Goal: Find specific page/section

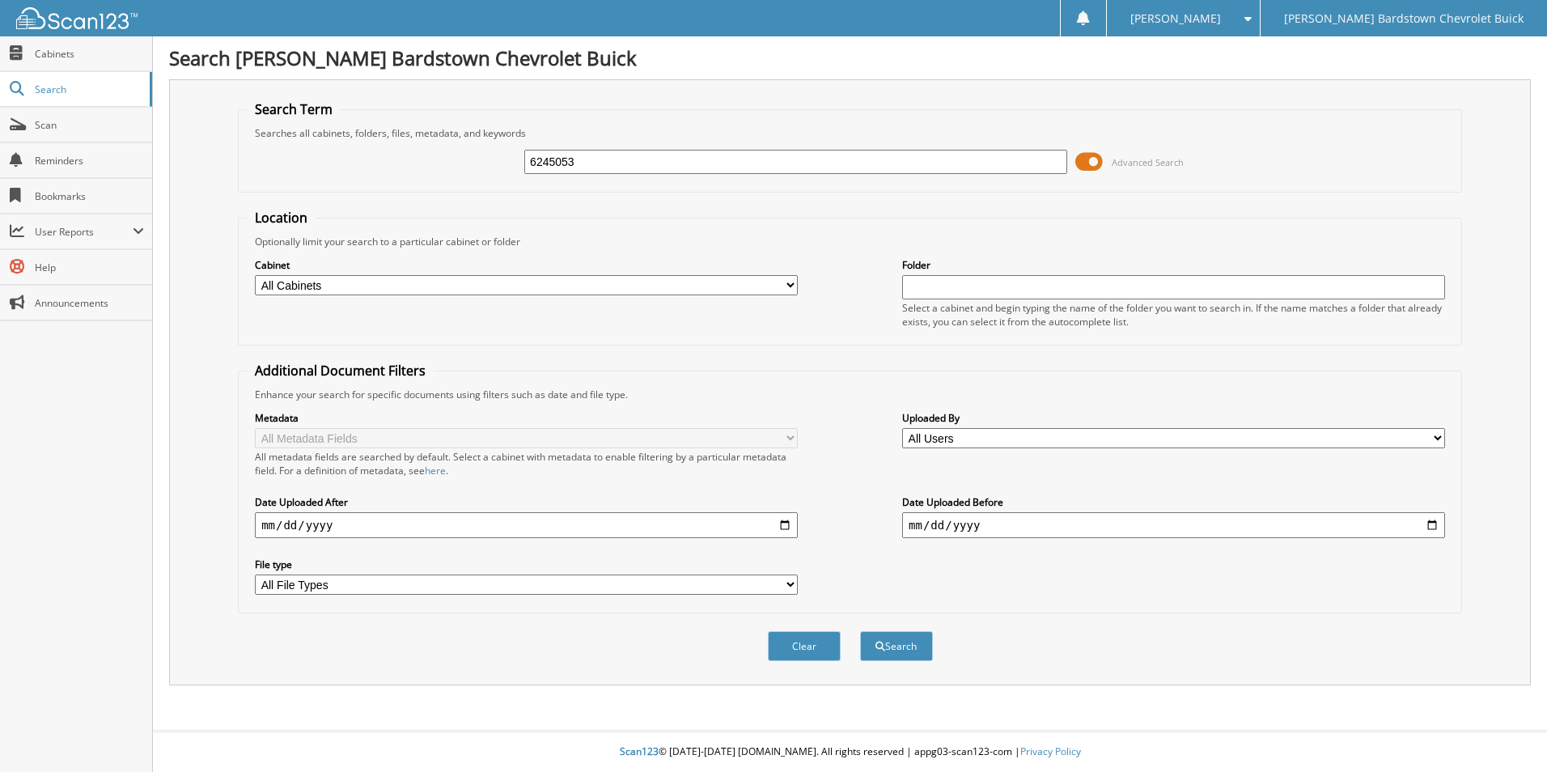
type input "6245053"
click at [860, 631] on button "Search" at bounding box center [896, 646] width 73 height 30
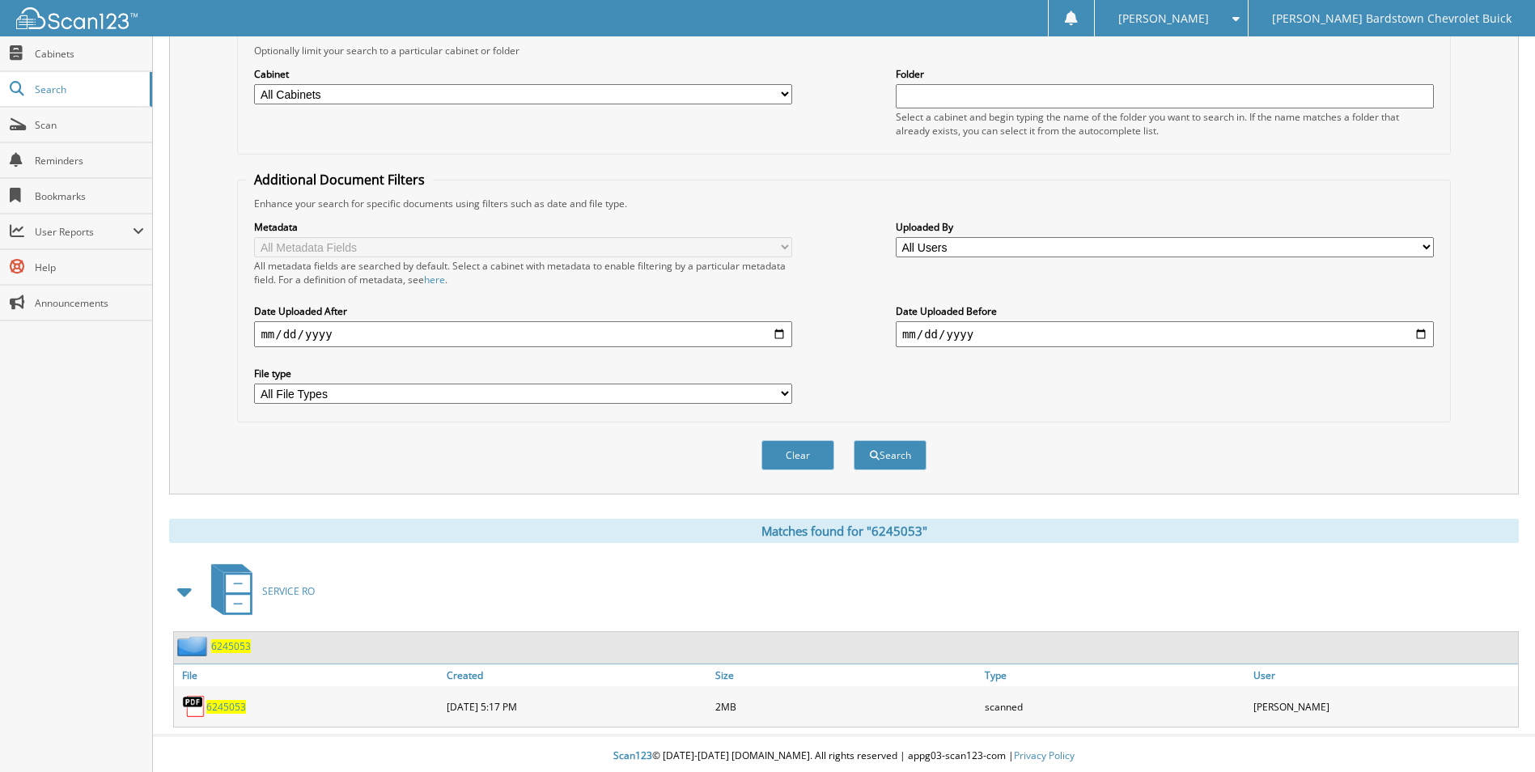
scroll to position [196, 0]
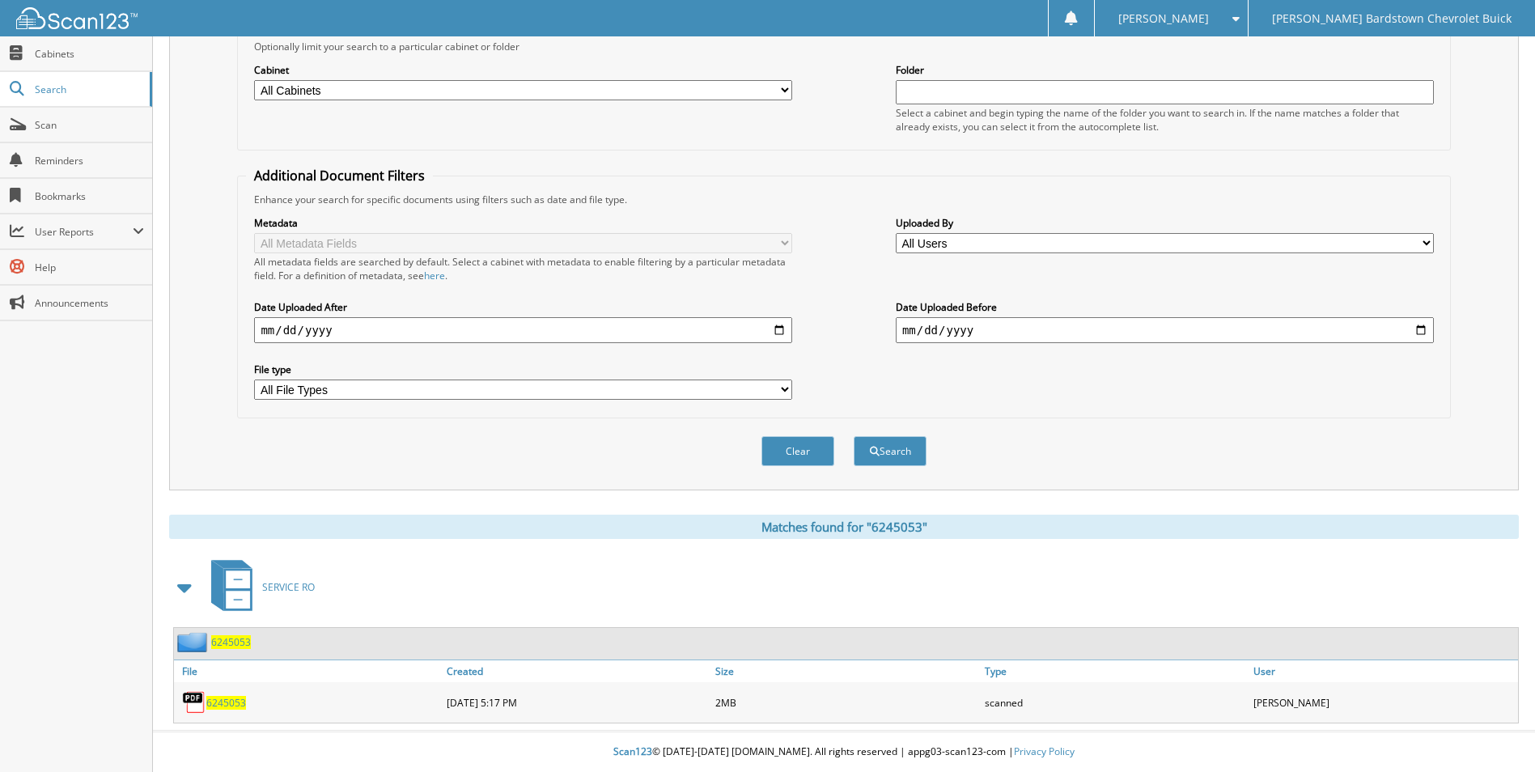
click at [232, 636] on span "6245053" at bounding box center [231, 642] width 40 height 14
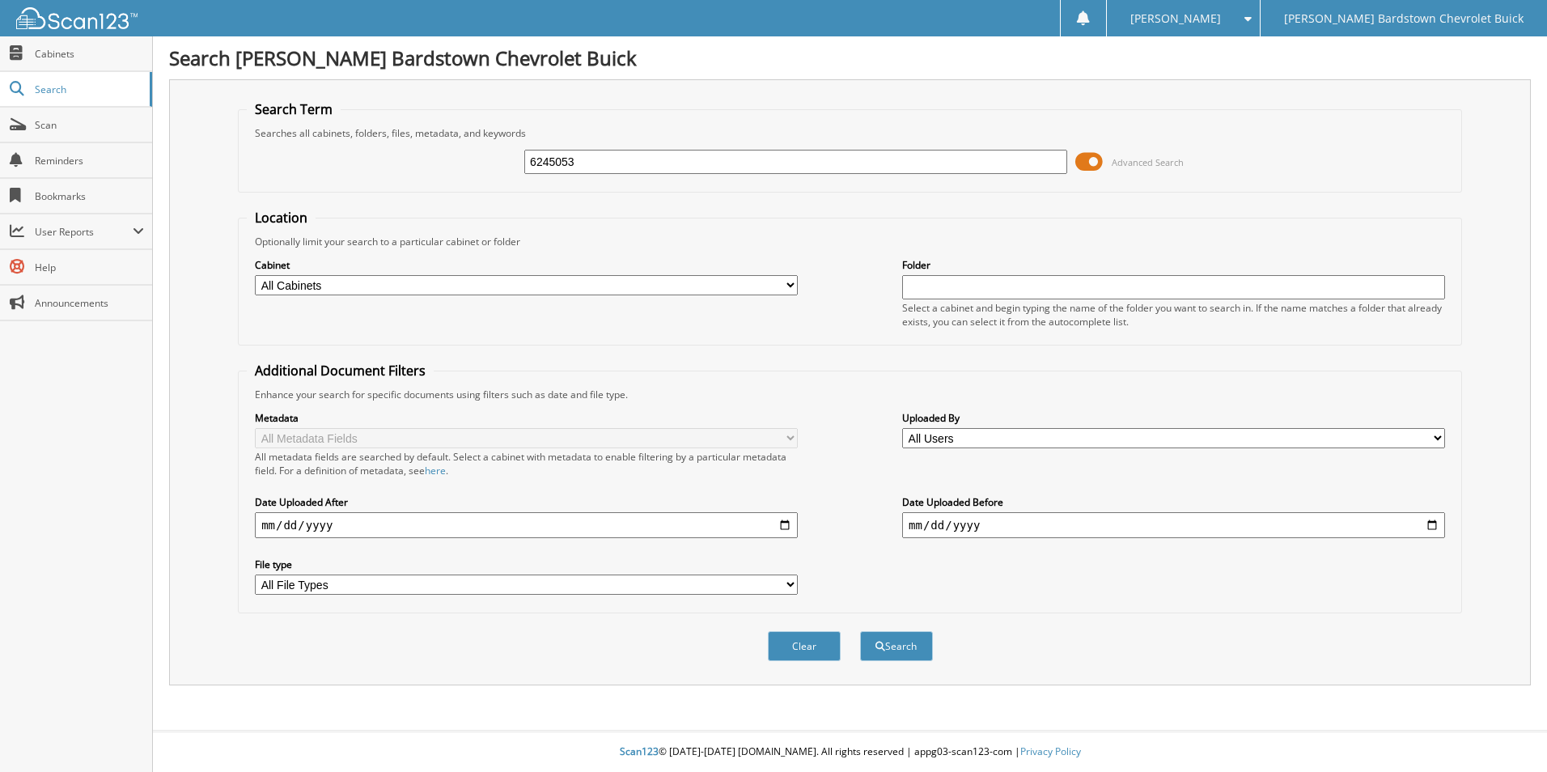
type input "6245053"
click at [860, 631] on button "Search" at bounding box center [896, 646] width 73 height 30
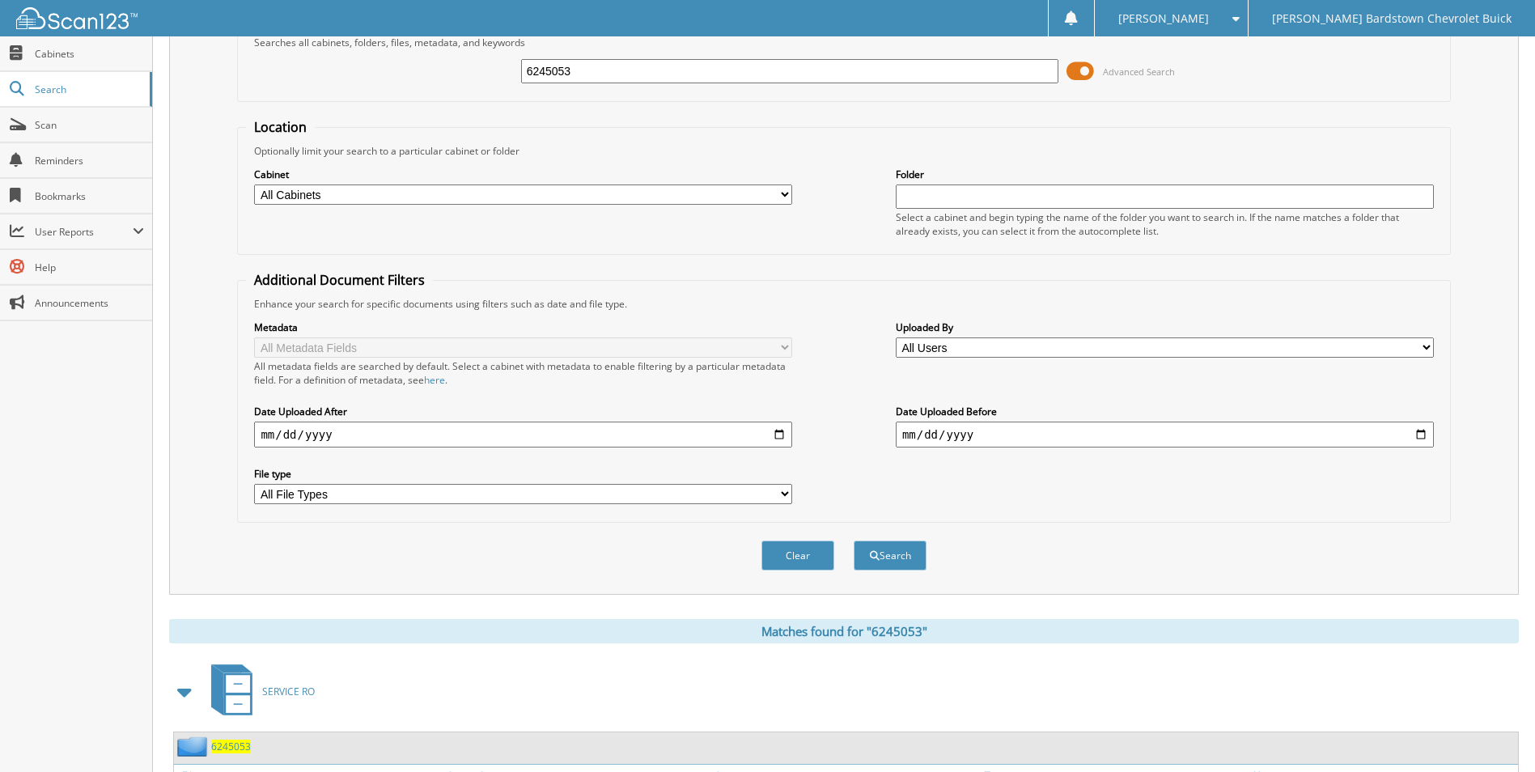
scroll to position [196, 0]
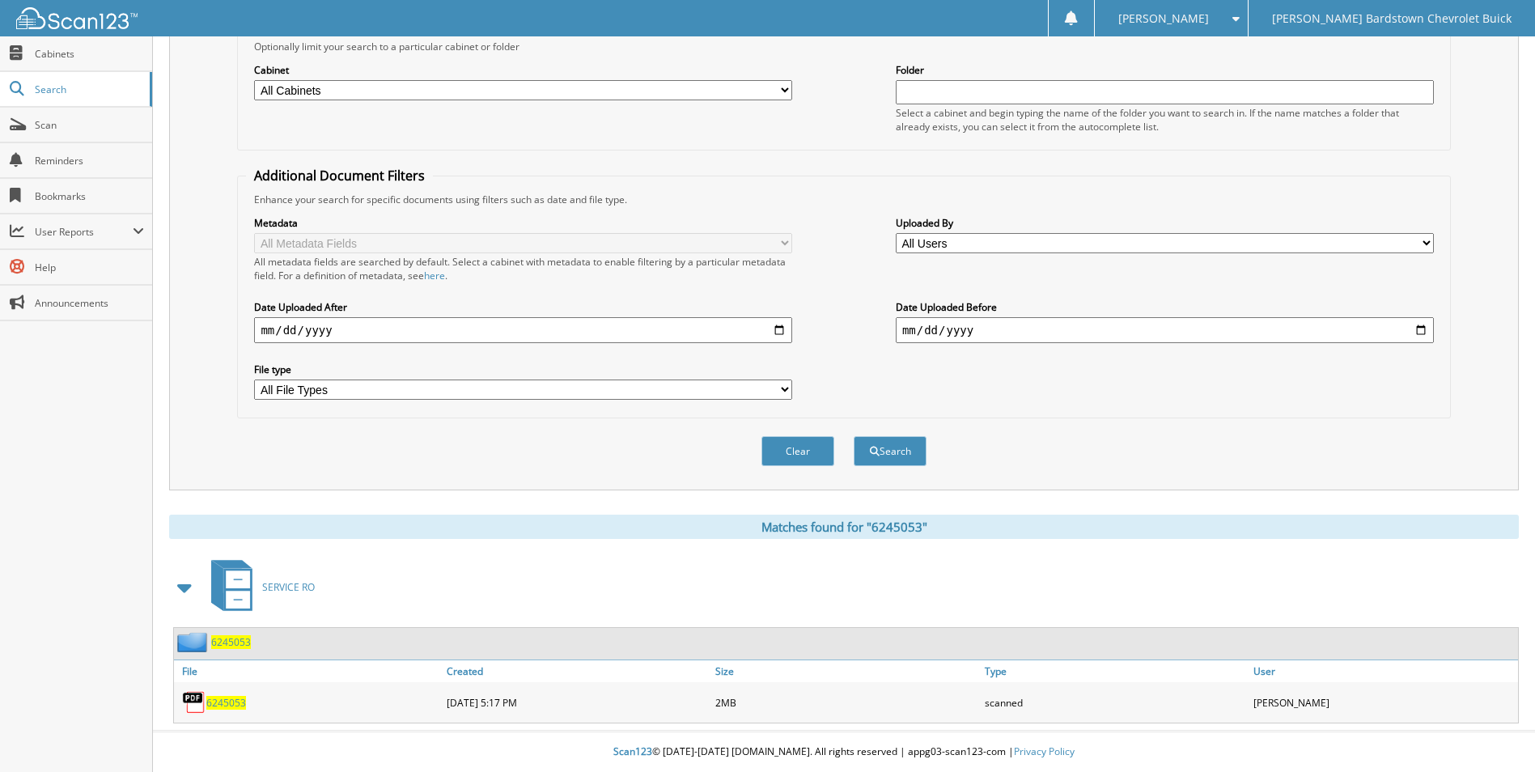
click at [216, 640] on span "6245053" at bounding box center [231, 642] width 40 height 14
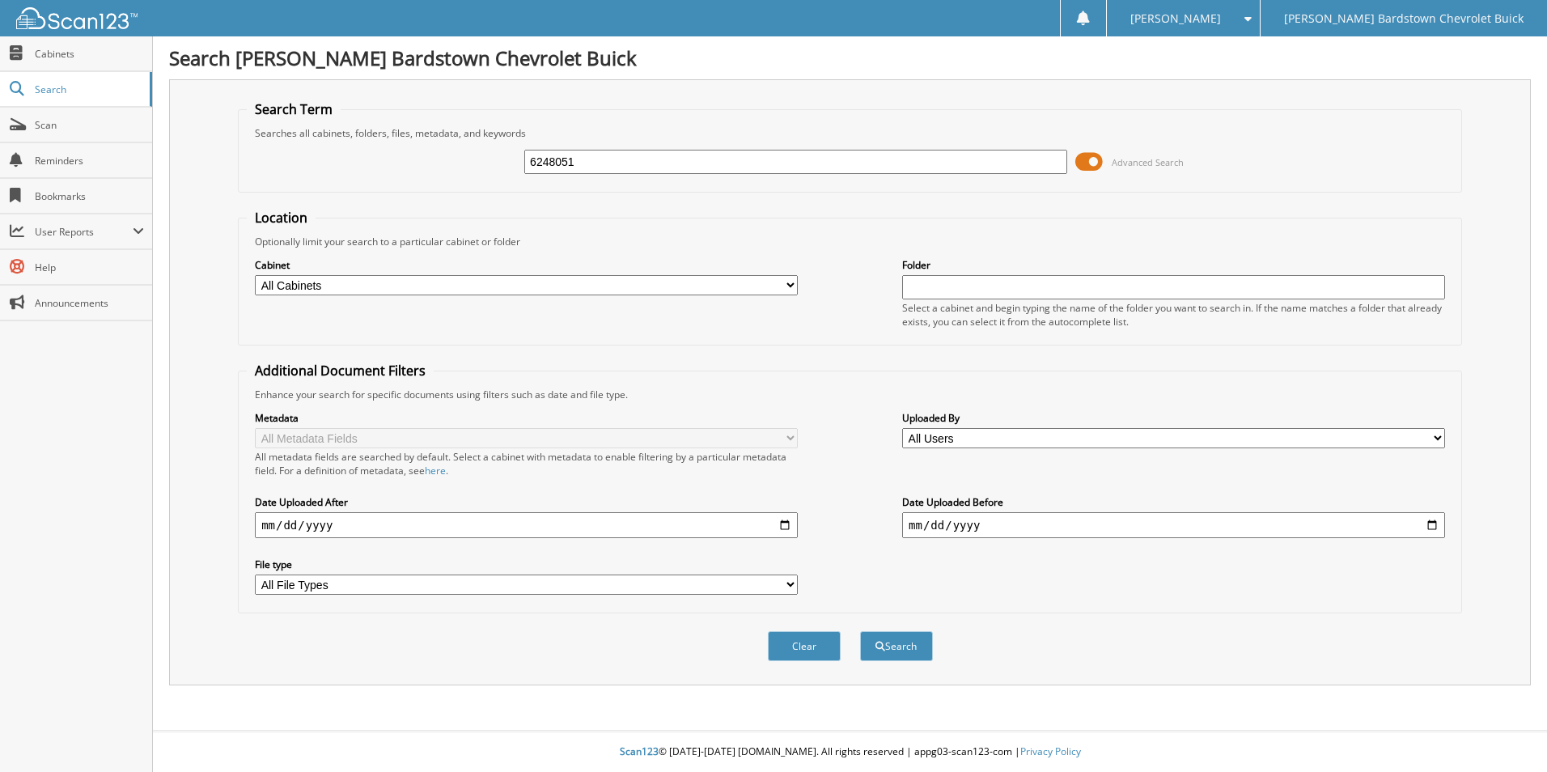
type input "6248051"
click at [860, 631] on button "Search" at bounding box center [896, 646] width 73 height 30
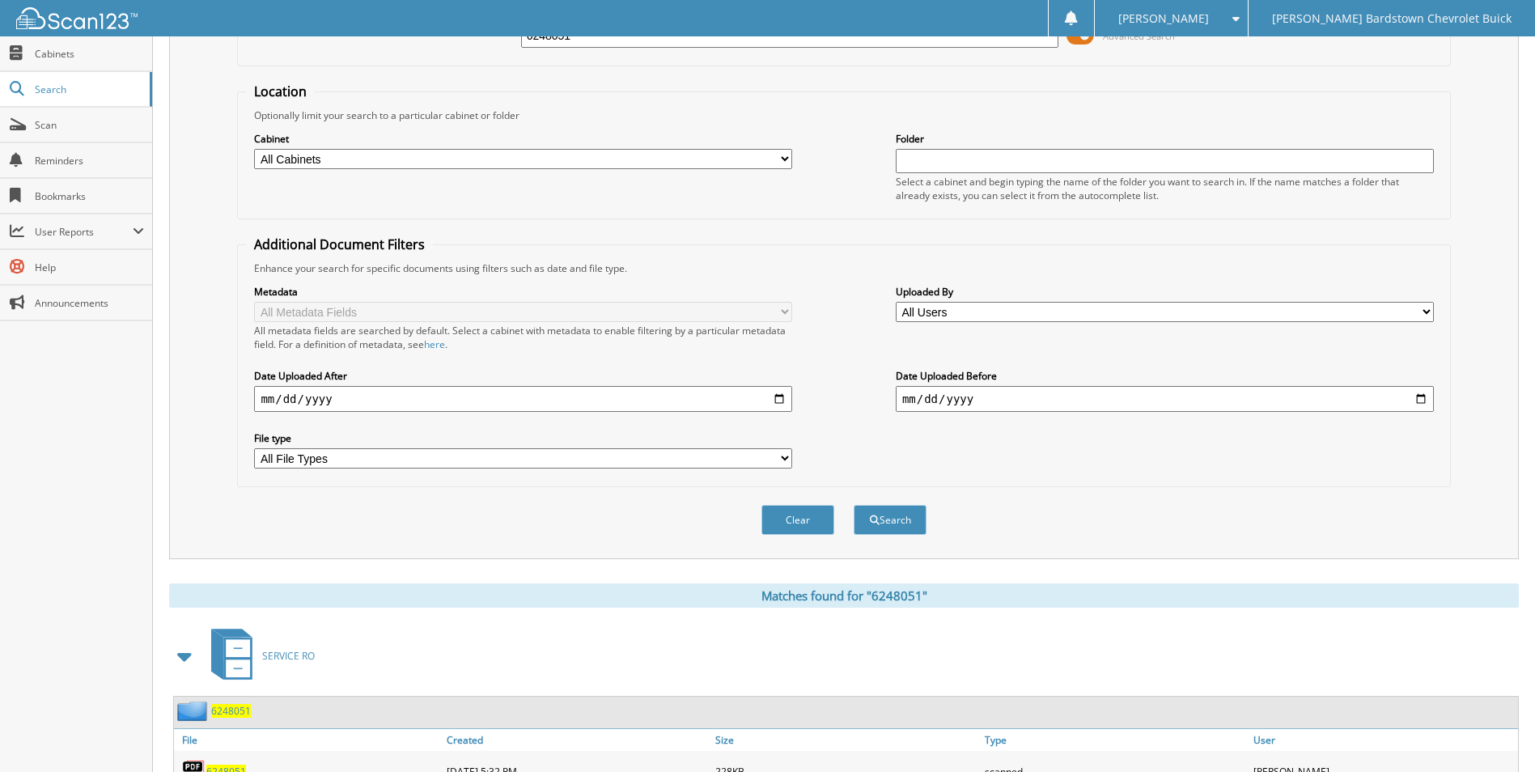
scroll to position [196, 0]
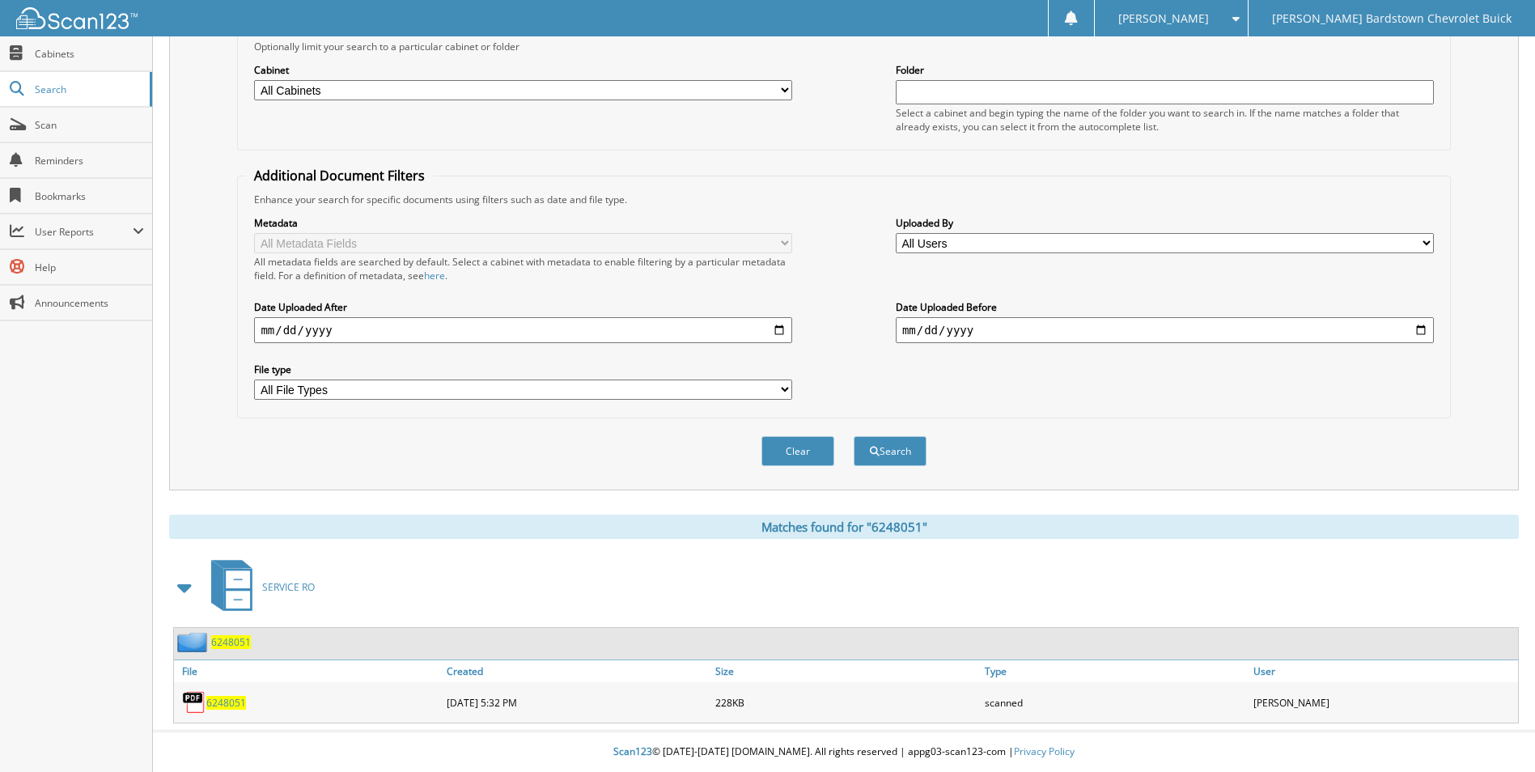
click at [224, 634] on div "6248051" at bounding box center [212, 642] width 77 height 20
click at [231, 643] on span "6248051" at bounding box center [231, 642] width 40 height 14
